Goal: Find specific page/section: Find specific page/section

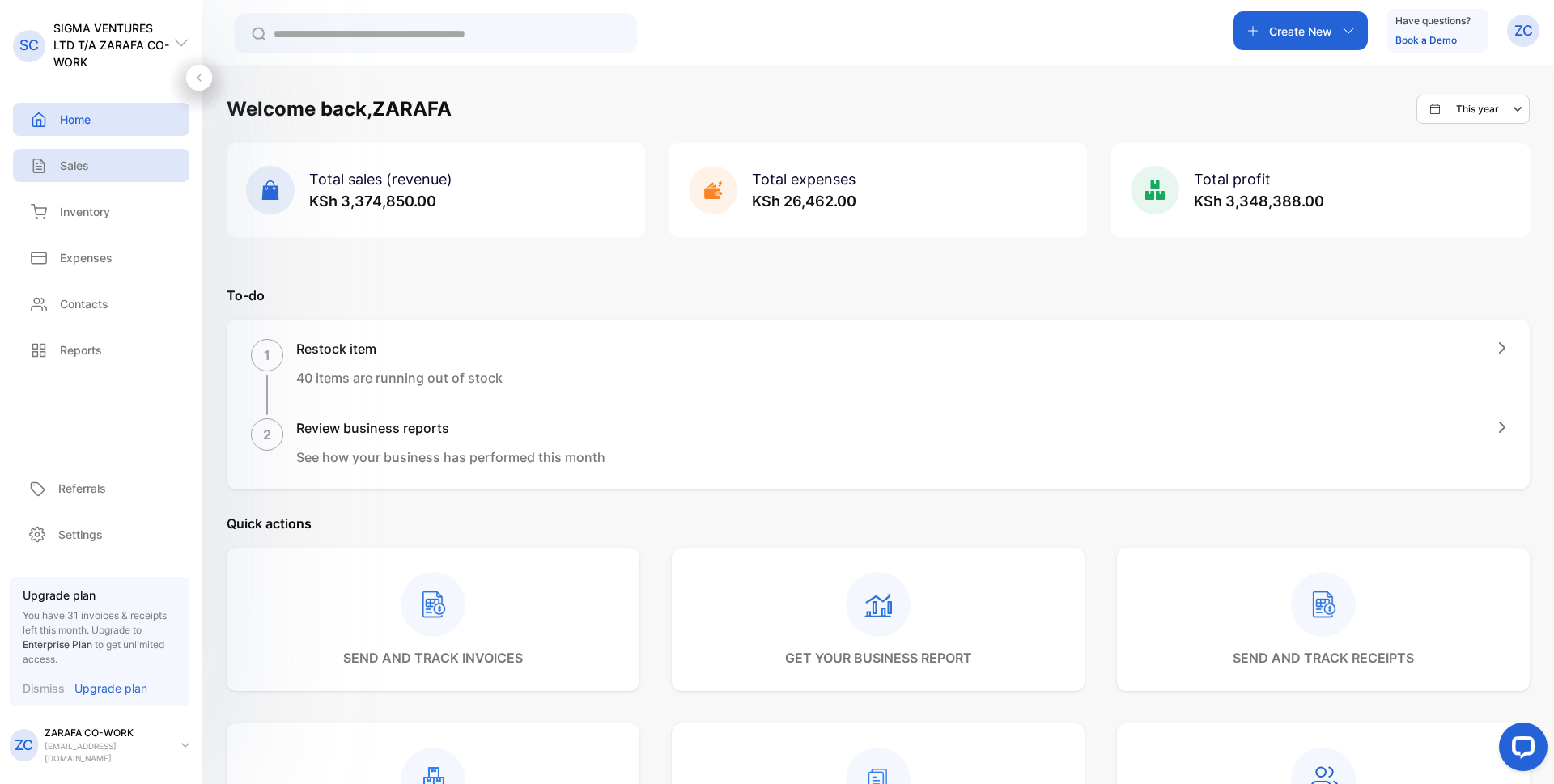
click at [73, 168] on p "Sales" at bounding box center [74, 165] width 29 height 17
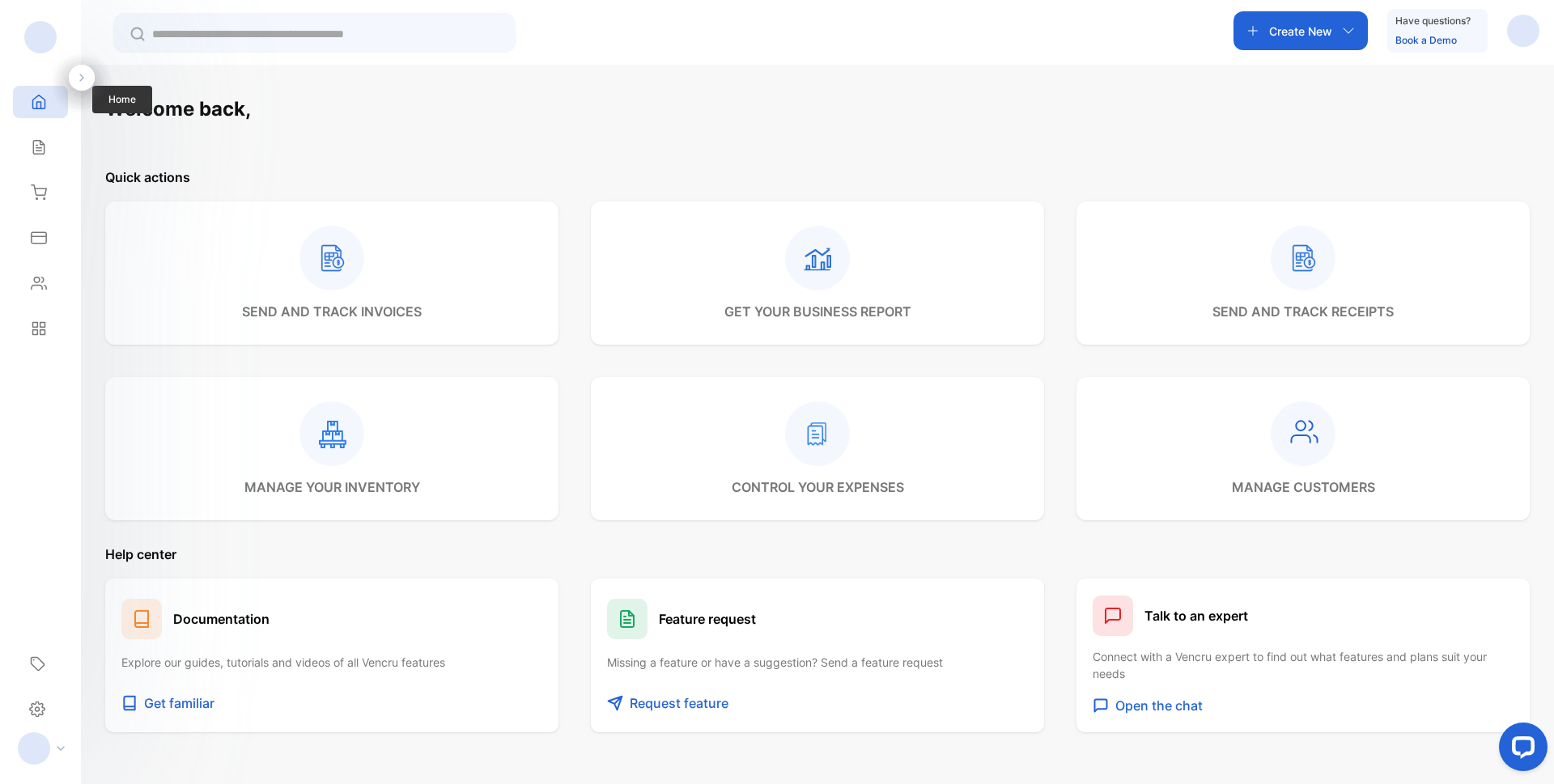
click at [41, 102] on icon at bounding box center [39, 102] width 12 height 14
click at [30, 139] on div "Sales" at bounding box center [37, 147] width 21 height 17
click at [39, 148] on icon at bounding box center [38, 148] width 10 height 14
